Goal: Task Accomplishment & Management: Complete application form

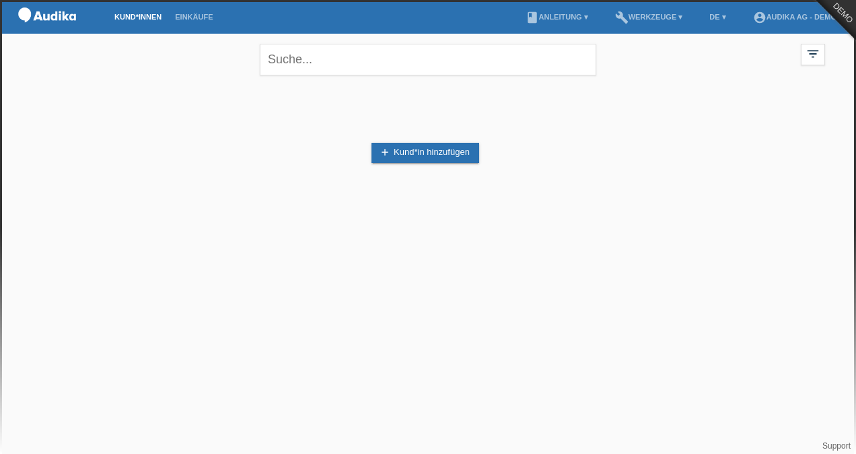
click at [388, 153] on icon "add" at bounding box center [385, 152] width 11 height 11
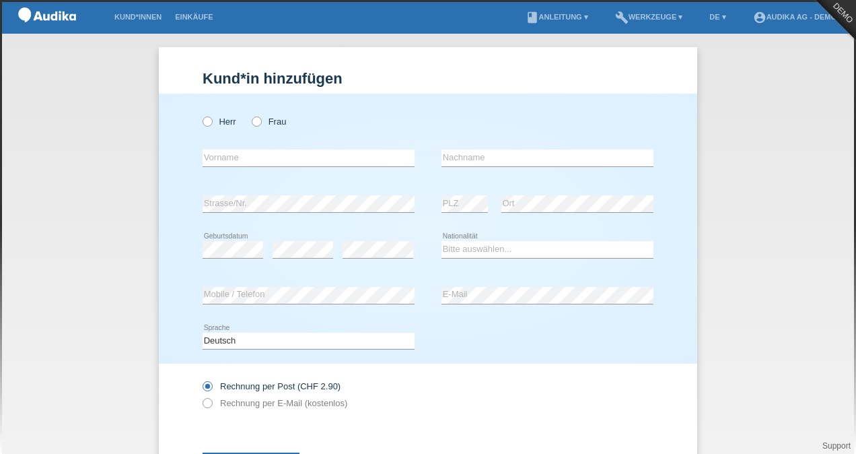
drag, startPoint x: 201, startPoint y: 118, endPoint x: 194, endPoint y: 158, distance: 39.6
click at [201, 114] on icon at bounding box center [201, 114] width 0 height 0
click at [203, 118] on input "Herr" at bounding box center [207, 120] width 9 height 9
radio input "true"
click at [221, 155] on input "text" at bounding box center [309, 157] width 212 height 17
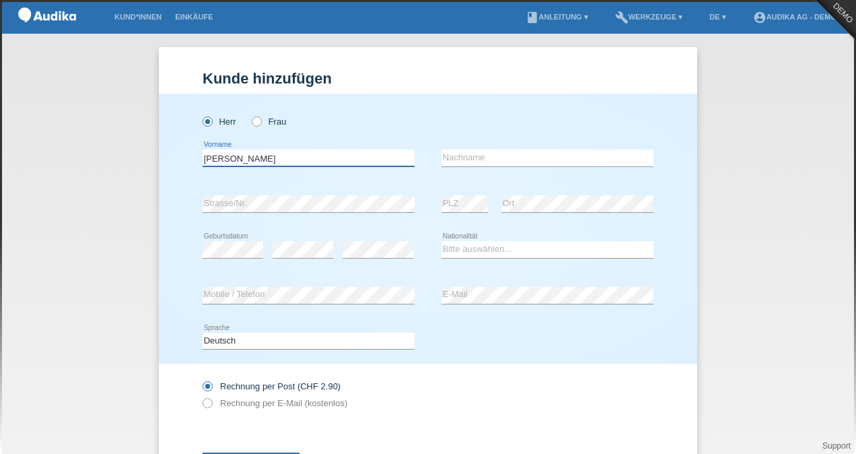
type input "[PERSON_NAME]"
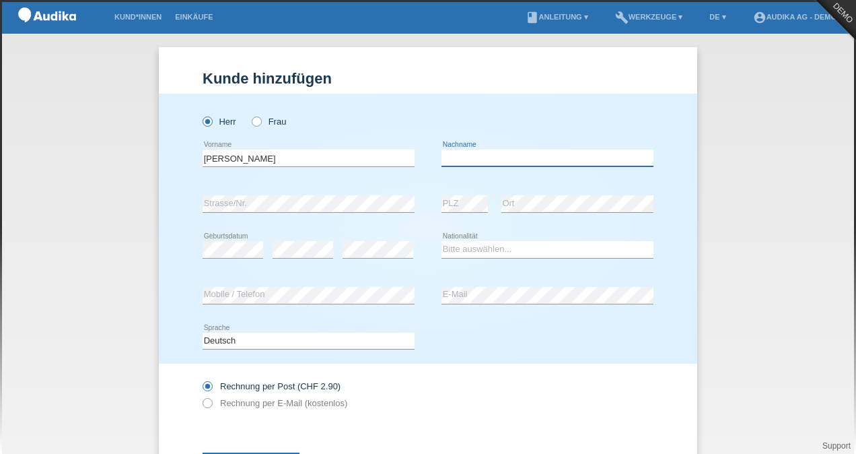
click at [460, 155] on input "text" at bounding box center [548, 157] width 212 height 17
type input "Dreier"
click at [447, 195] on div "error PLZ" at bounding box center [465, 204] width 46 height 46
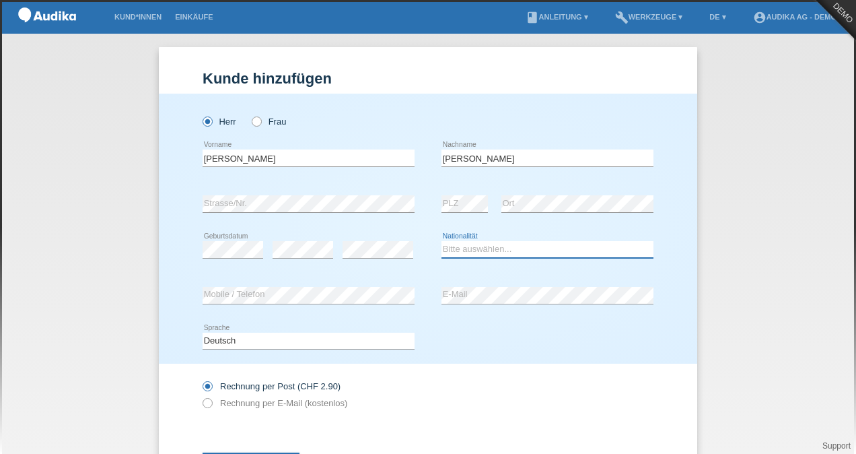
click at [452, 245] on select "Bitte auswählen... Schweiz Deutschland Liechtenstein Österreich ------------ Af…" at bounding box center [548, 249] width 212 height 16
select select "CH"
click at [442, 241] on select "Bitte auswählen... Schweiz Deutschland Liechtenstein Österreich ------------ Af…" at bounding box center [548, 249] width 212 height 16
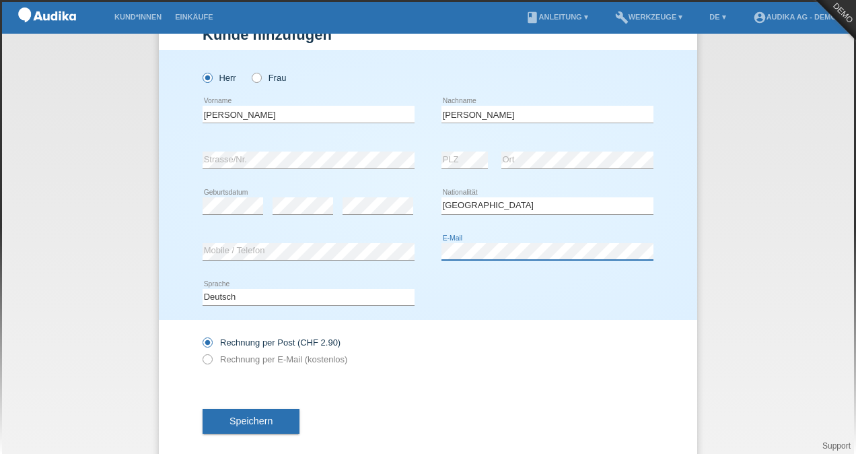
scroll to position [63, 0]
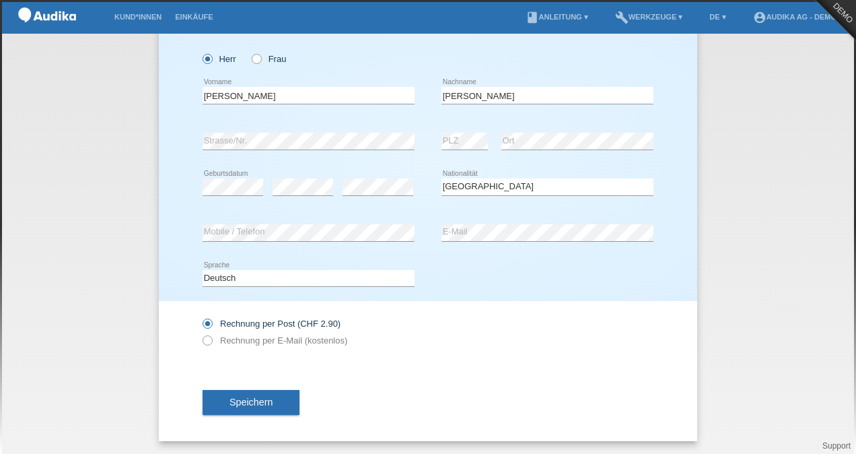
click at [248, 404] on span "Speichern" at bounding box center [251, 402] width 43 height 11
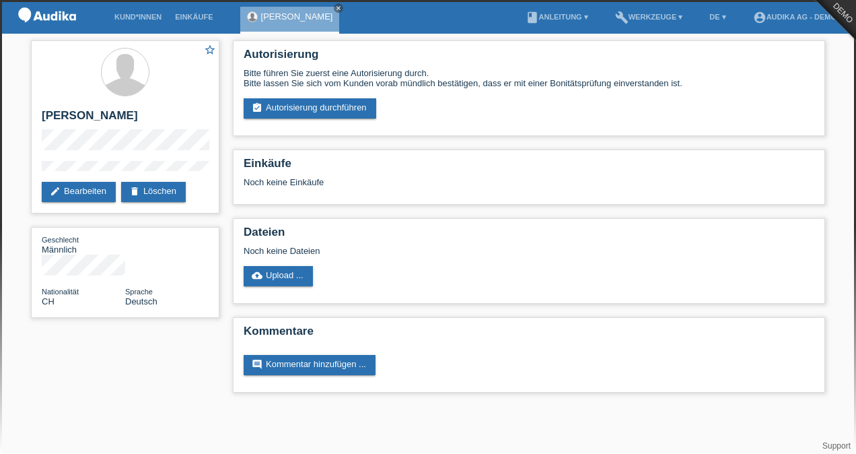
click at [322, 110] on link "assignment_turned_in Autorisierung durchführen" at bounding box center [310, 108] width 133 height 20
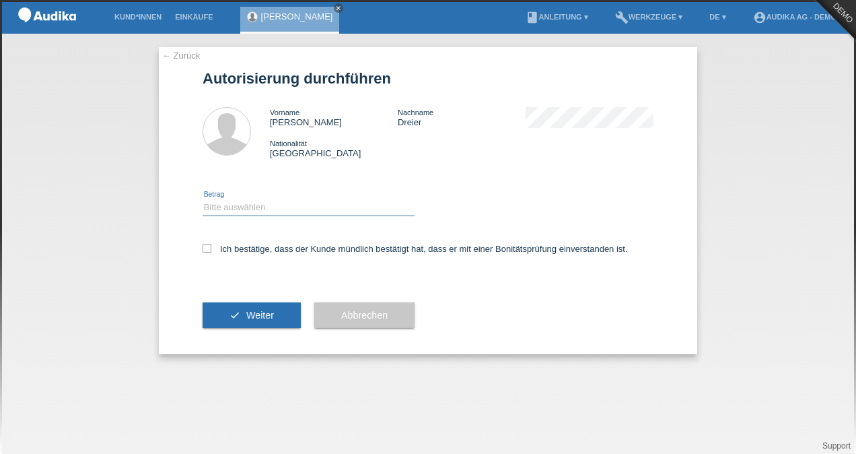
click at [238, 207] on select "Bitte auswählen CHF 1.00 - CHF 499.00 CHF 500.00 - CHF 1'999.00 CHF 2'000.00 - …" at bounding box center [309, 207] width 212 height 16
select select "3"
click at [203, 199] on select "Bitte auswählen CHF 1.00 - CHF 499.00 CHF 500.00 - CHF 1'999.00 CHF 2'000.00 - …" at bounding box center [309, 207] width 212 height 16
click at [207, 249] on icon at bounding box center [207, 248] width 9 height 9
click at [207, 249] on input "Ich bestätige, dass der Kunde mündlich bestätigt hat, dass er mit einer Bonität…" at bounding box center [207, 248] width 9 height 9
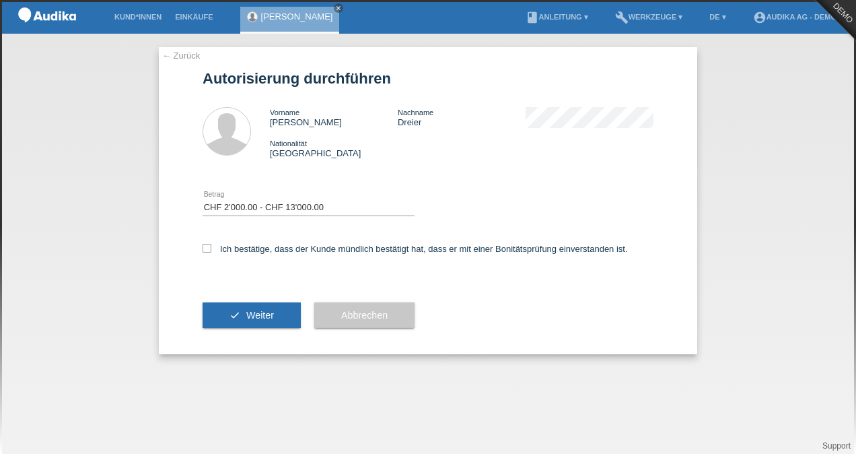
checkbox input "true"
click at [259, 311] on span "Weiter" at bounding box center [260, 315] width 28 height 11
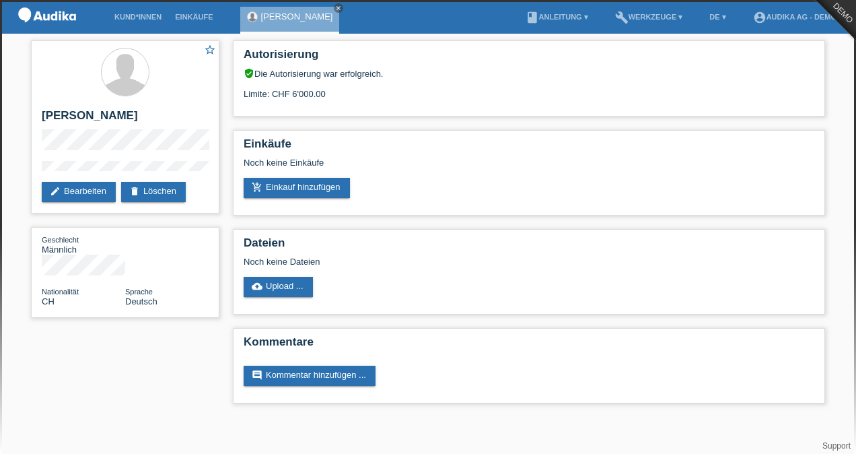
click at [347, 102] on div "Autorisierung verified_user Die Autorisierung war erfolgreich. Limite: CHF 6'00…" at bounding box center [529, 78] width 592 height 76
click at [329, 96] on div "Limite: CHF 6'000.00" at bounding box center [529, 89] width 571 height 20
click at [148, 188] on link "delete Löschen" at bounding box center [153, 192] width 65 height 20
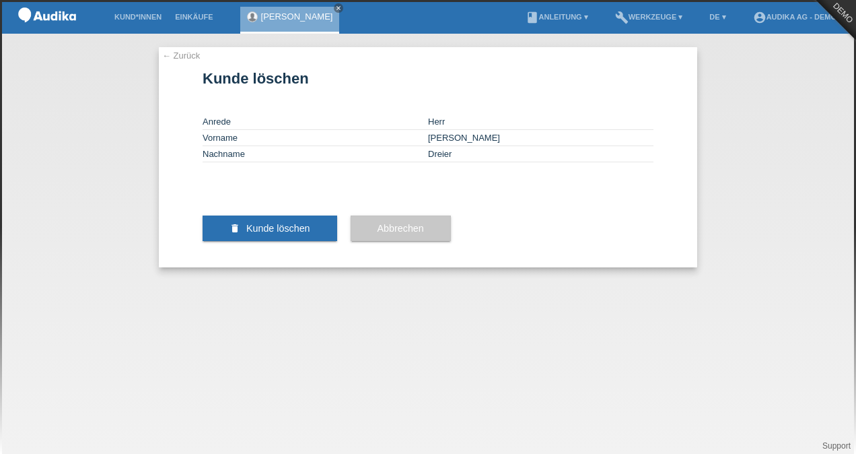
click at [254, 234] on span "Kunde löschen" at bounding box center [278, 228] width 64 height 11
